Goal: Information Seeking & Learning: Learn about a topic

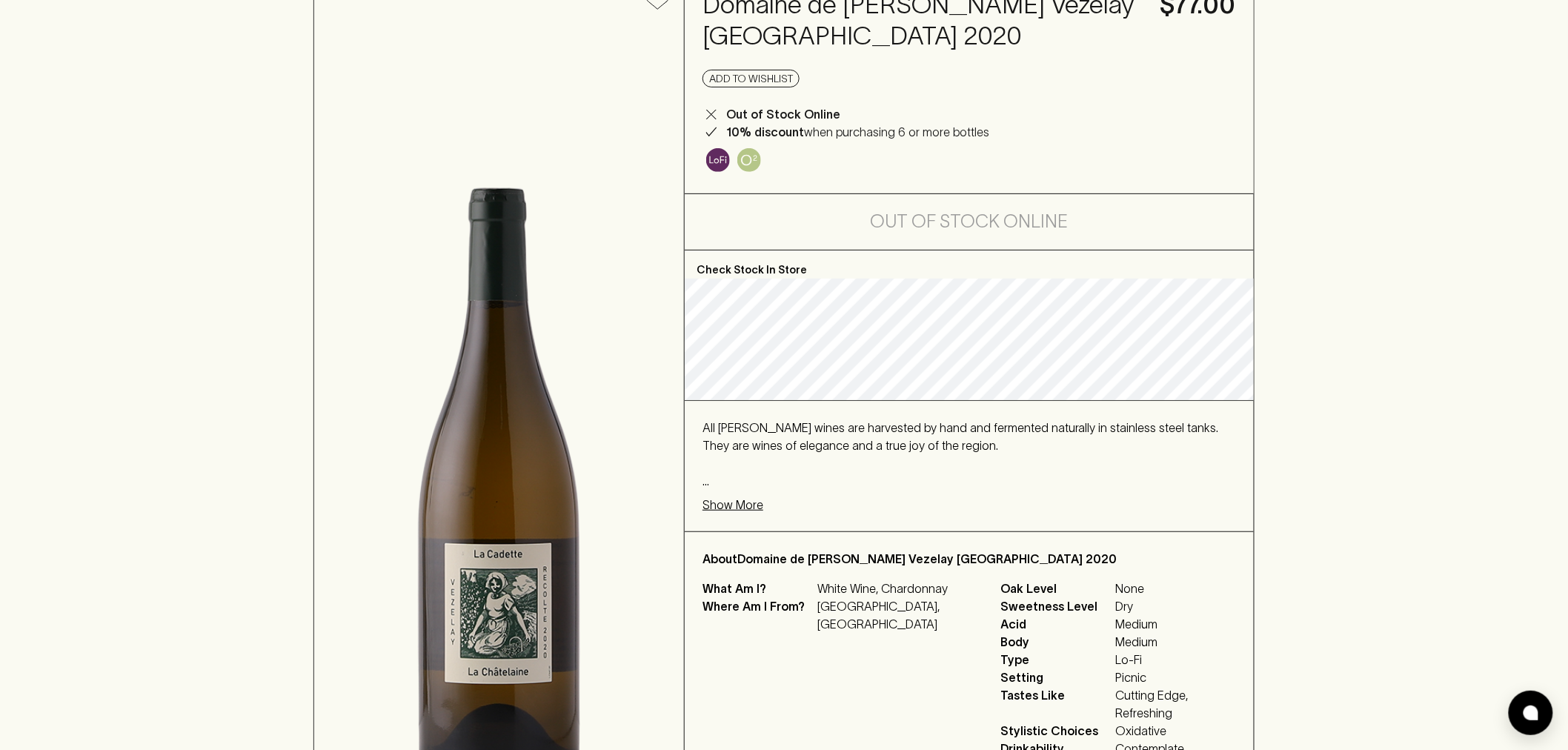
scroll to position [411, 0]
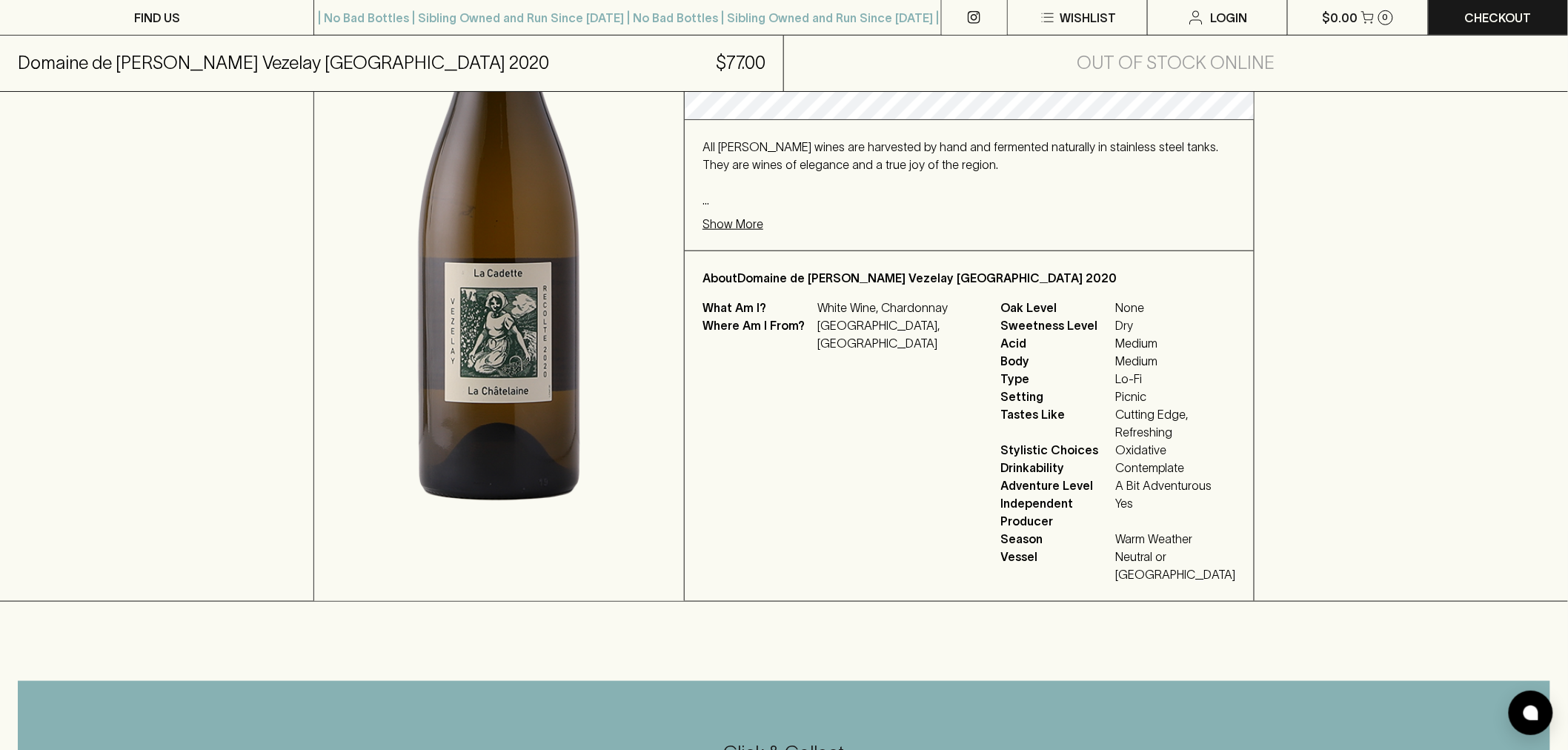
click at [758, 218] on p "Show More" at bounding box center [732, 224] width 61 height 18
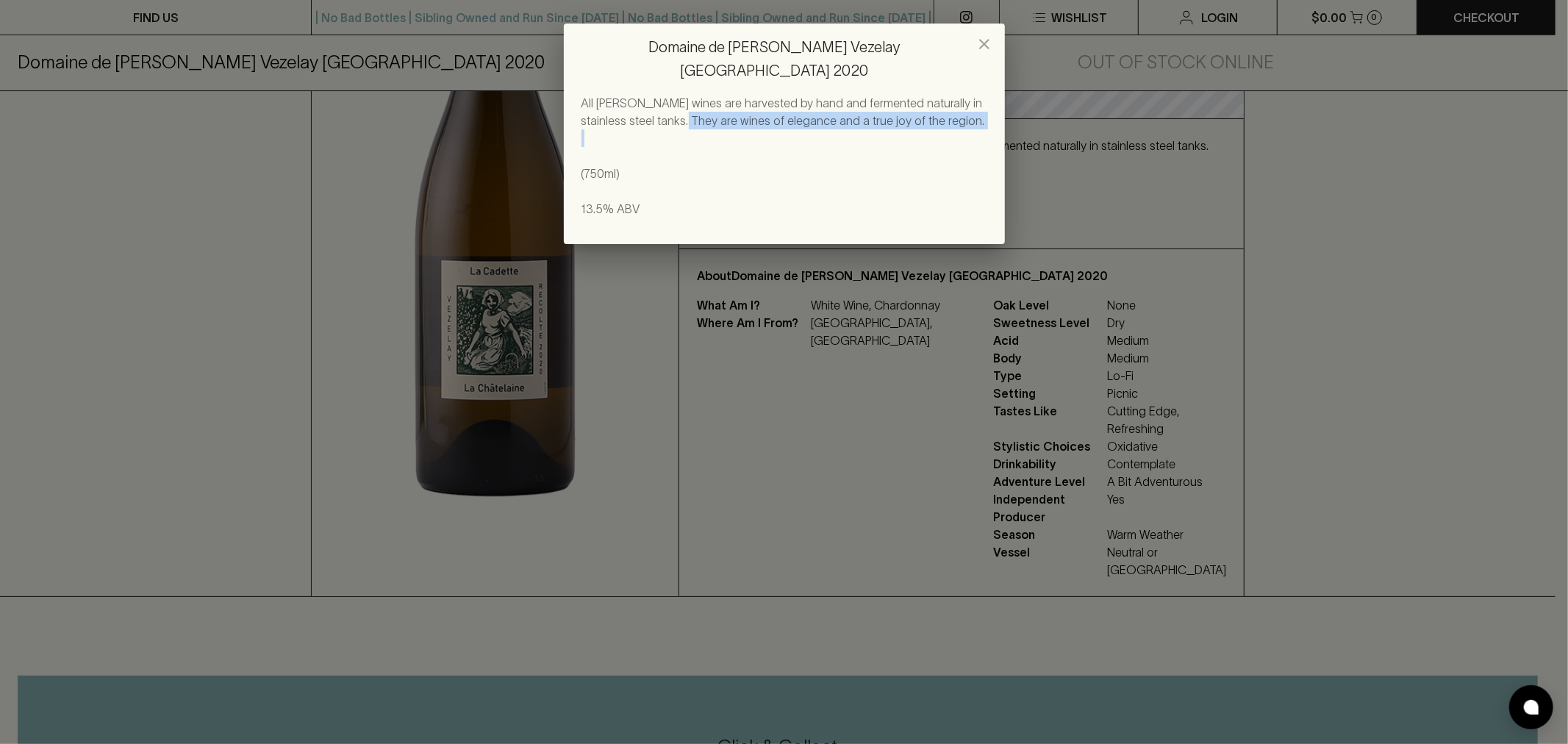
drag, startPoint x: 651, startPoint y: 91, endPoint x: 664, endPoint y: 135, distance: 45.9
click at [664, 129] on p "All [PERSON_NAME] wines are harvested by hand and fermented naturally in stainl…" at bounding box center [784, 156] width 406 height 123
click at [662, 145] on p "All [PERSON_NAME] wines are harvested by hand and fermented naturally in stainl…" at bounding box center [784, 156] width 406 height 123
click at [658, 309] on div "Domaine de [PERSON_NAME] Vezelay La Châtelaine 2020 All [PERSON_NAME] wines are…" at bounding box center [784, 372] width 1568 height 744
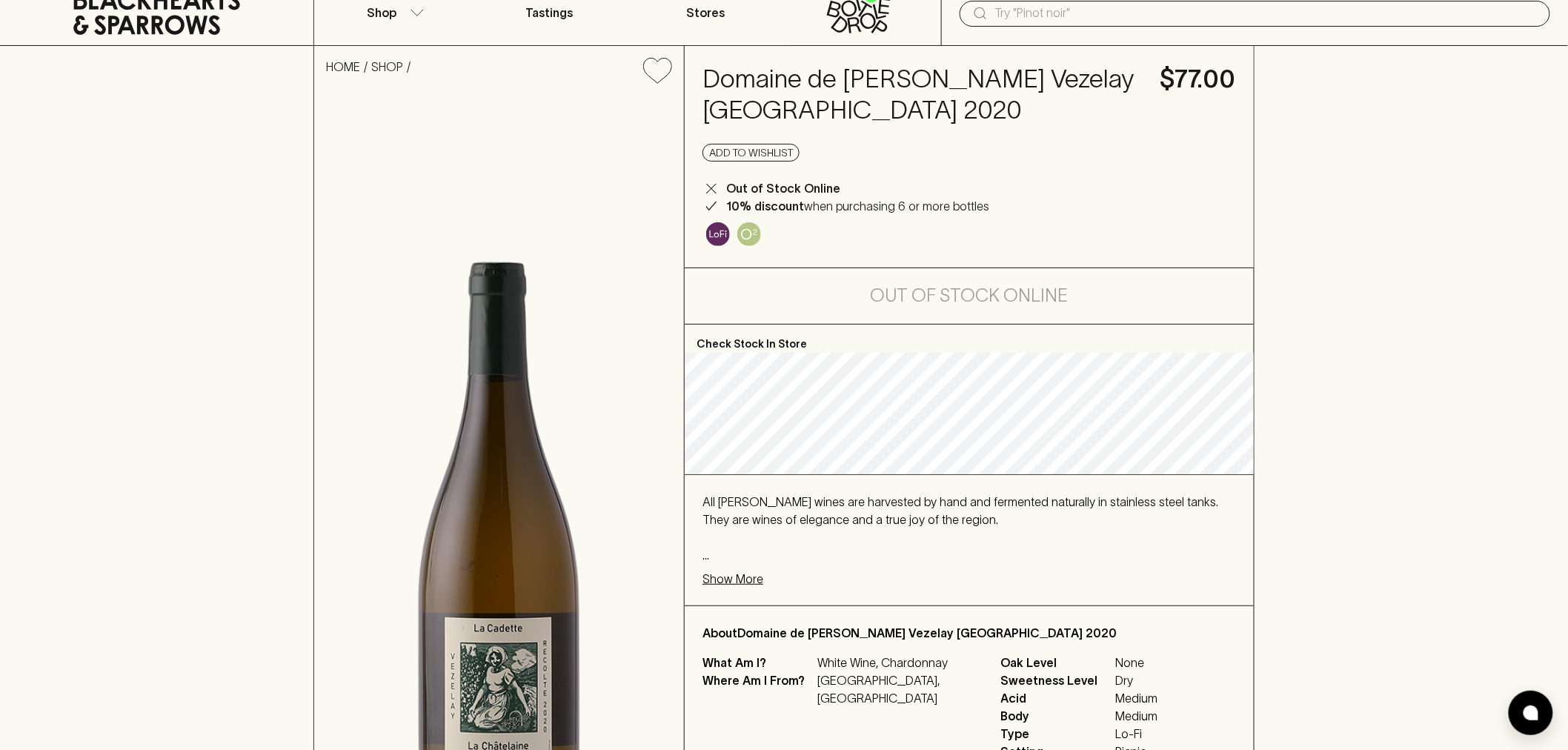
scroll to position [0, 0]
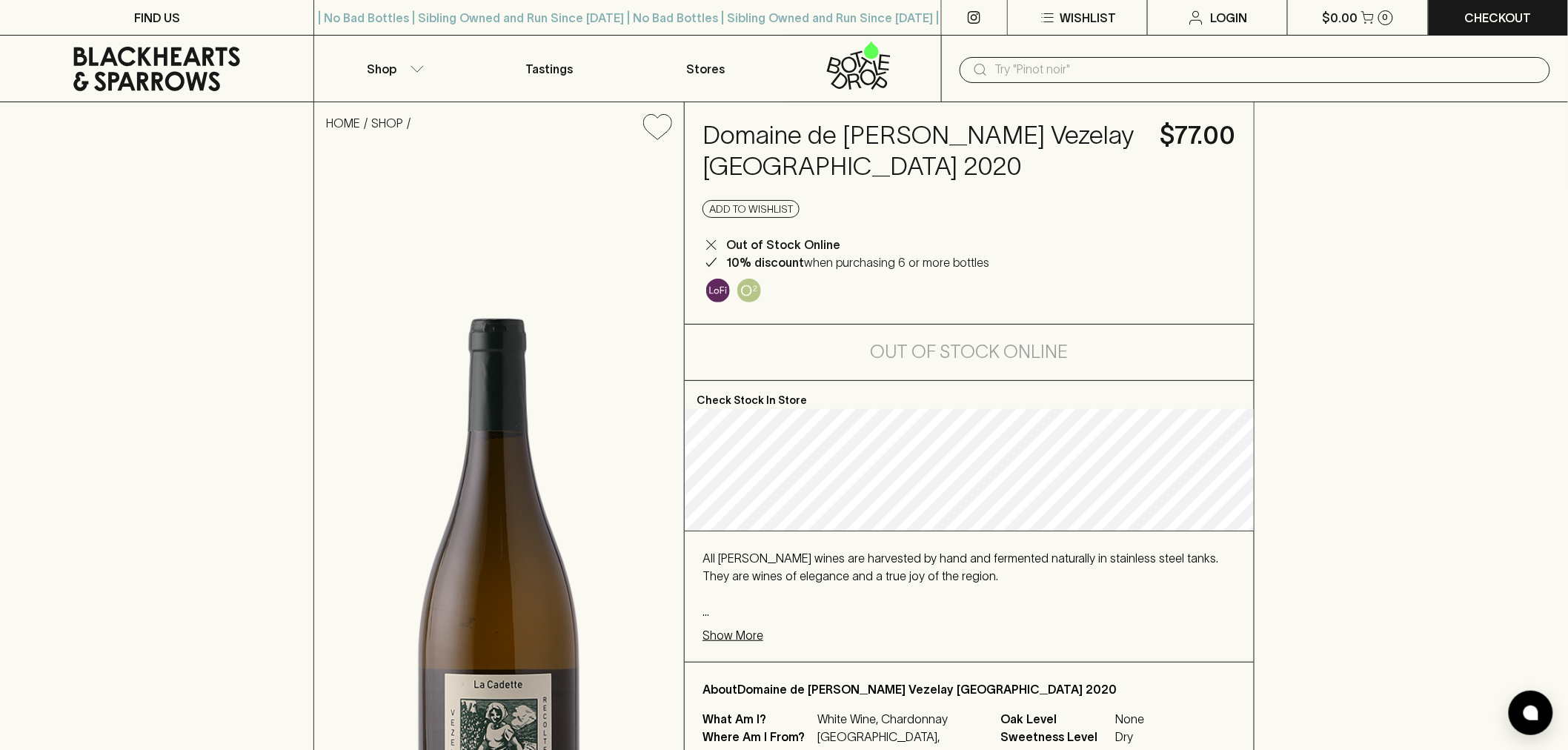
click at [103, 131] on div "HOME SHOP Domaine de [PERSON_NAME] Vezelay La Châtelaine 2020 $77.00 Add to wis…" at bounding box center [784, 557] width 1568 height 911
click at [129, 71] on icon at bounding box center [157, 69] width 291 height 44
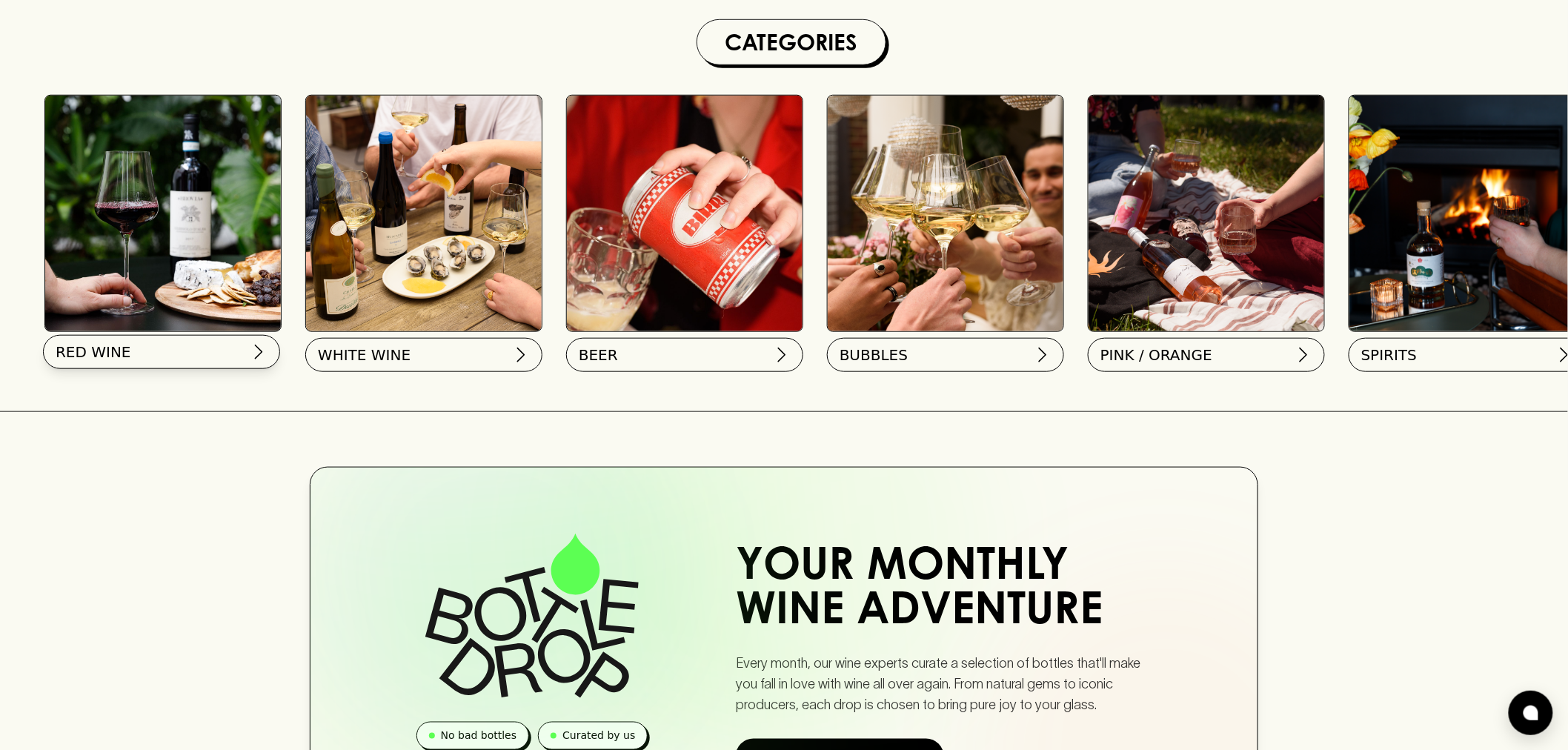
scroll to position [493, 0]
